Goal: Information Seeking & Learning: Understand process/instructions

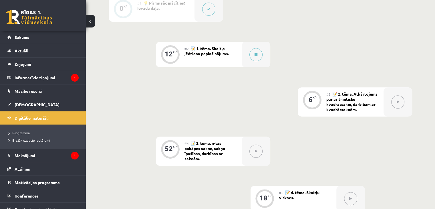
scroll to position [194, 0]
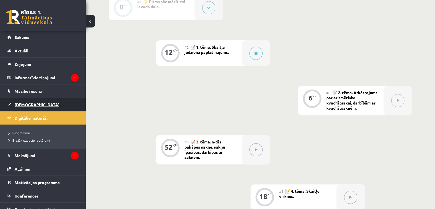
click at [20, 106] on span "[DEMOGRAPHIC_DATA]" at bounding box center [37, 104] width 45 height 5
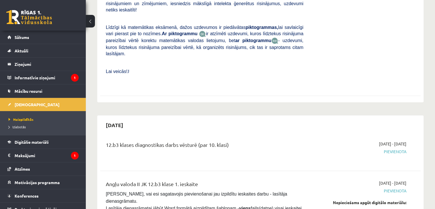
scroll to position [212, 0]
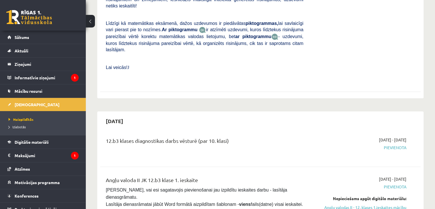
click at [393, 144] on span "Pievienota" at bounding box center [359, 147] width 94 height 6
click at [39, 78] on legend "Informatīvie ziņojumi 1" at bounding box center [47, 77] width 64 height 13
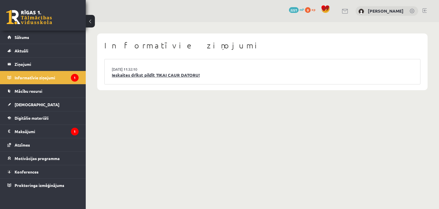
click at [167, 76] on link "Ieskaites drīkst pildīt TIKAI CAUR DATORU!" at bounding box center [262, 75] width 301 height 7
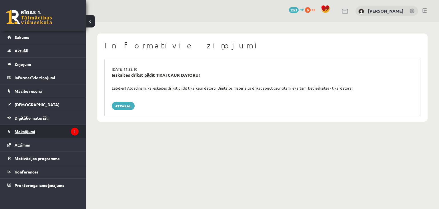
click at [35, 135] on legend "Maksājumi 1" at bounding box center [47, 131] width 64 height 13
